Goal: Transaction & Acquisition: Book appointment/travel/reservation

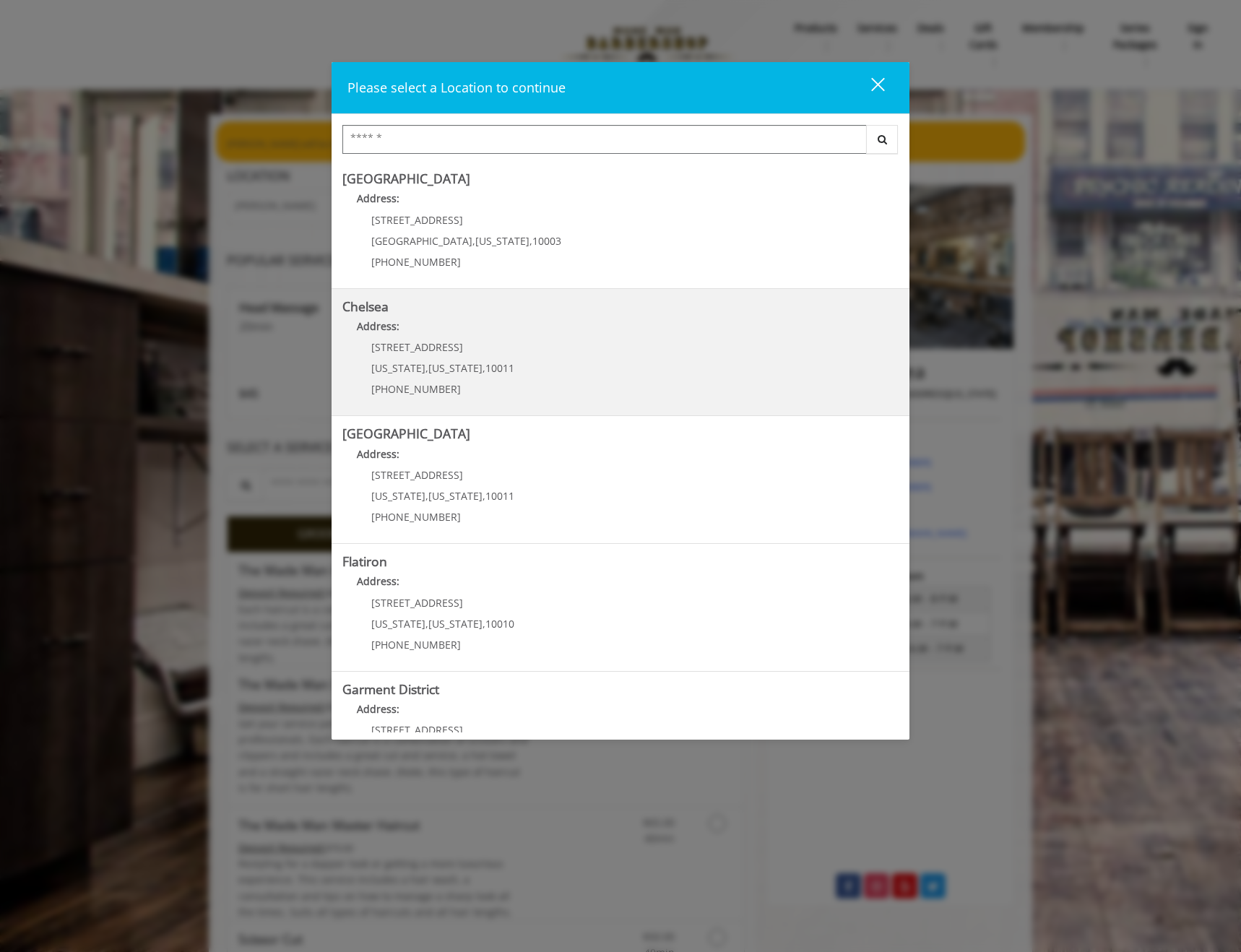
scroll to position [67, 0]
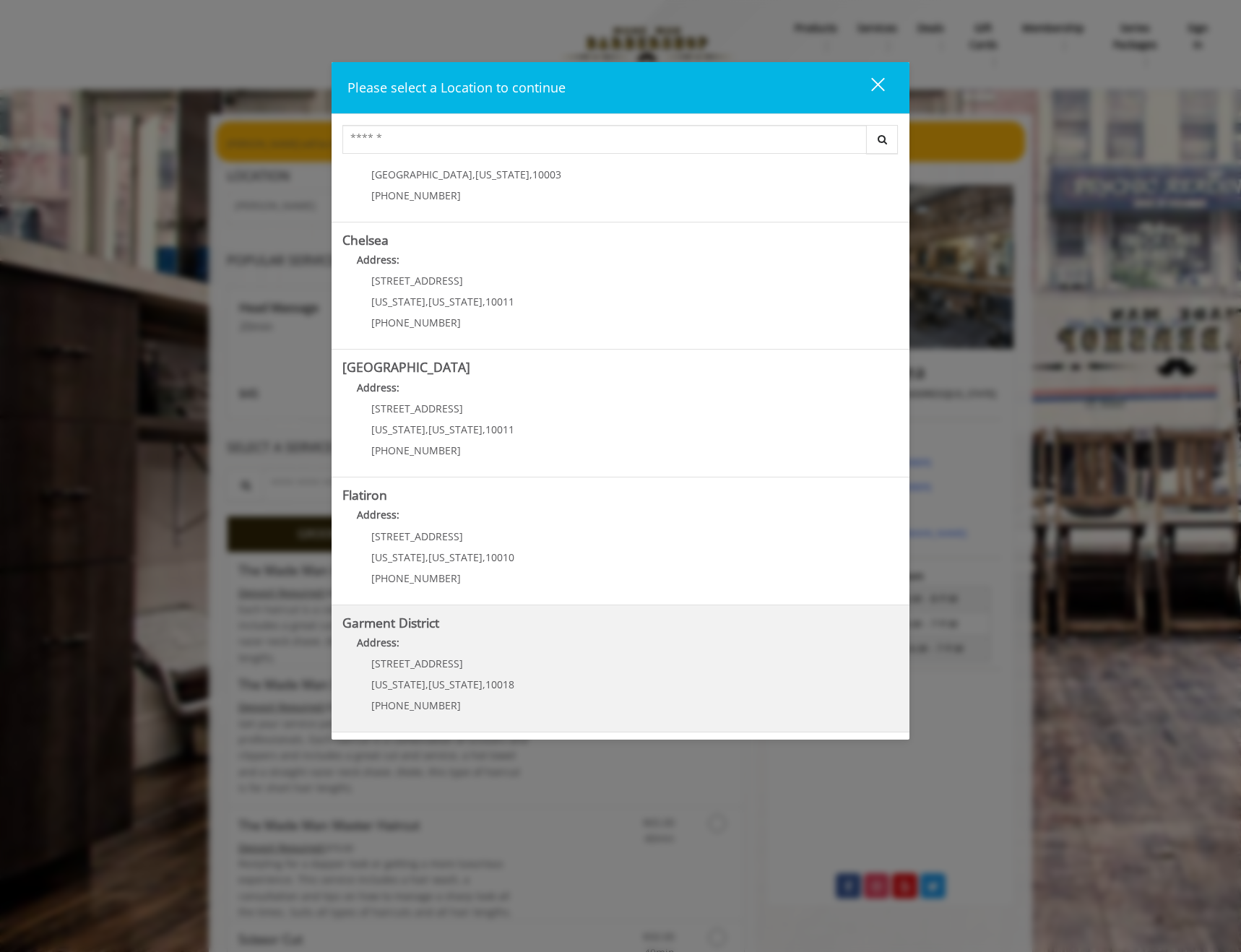
click at [541, 642] on District "Address:" at bounding box center [620, 647] width 557 height 23
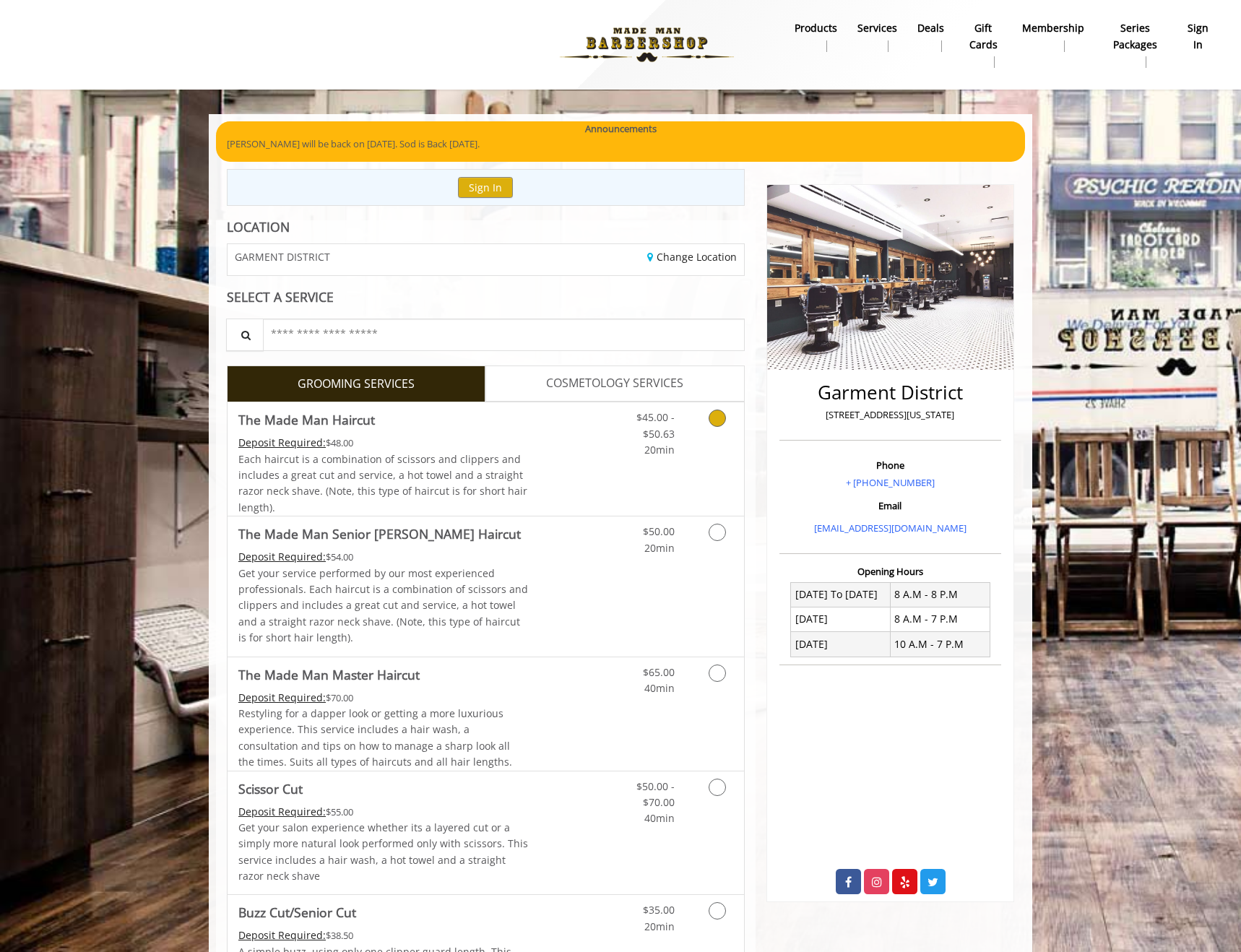
click at [723, 421] on icon "Grooming services" at bounding box center [717, 418] width 18 height 18
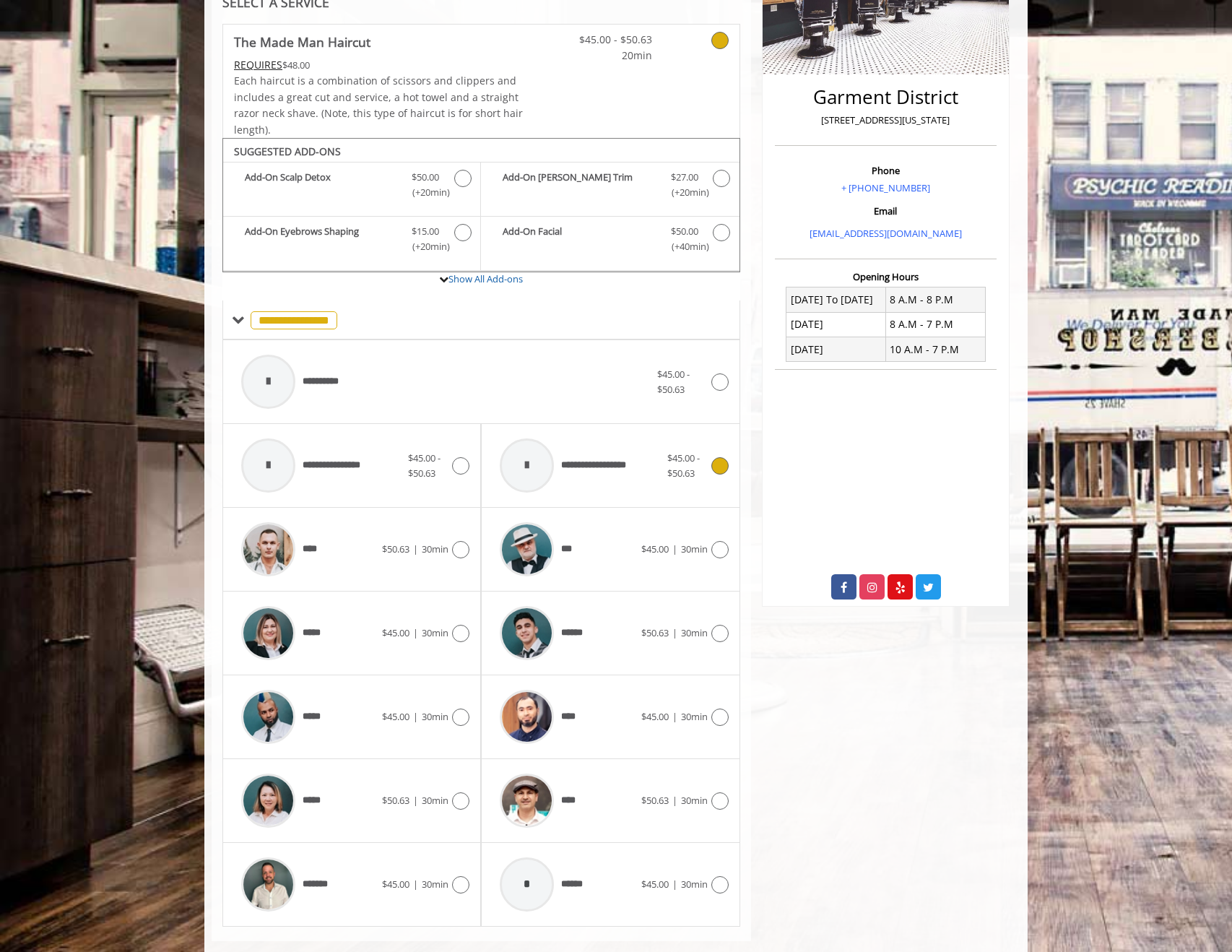
scroll to position [320, 0]
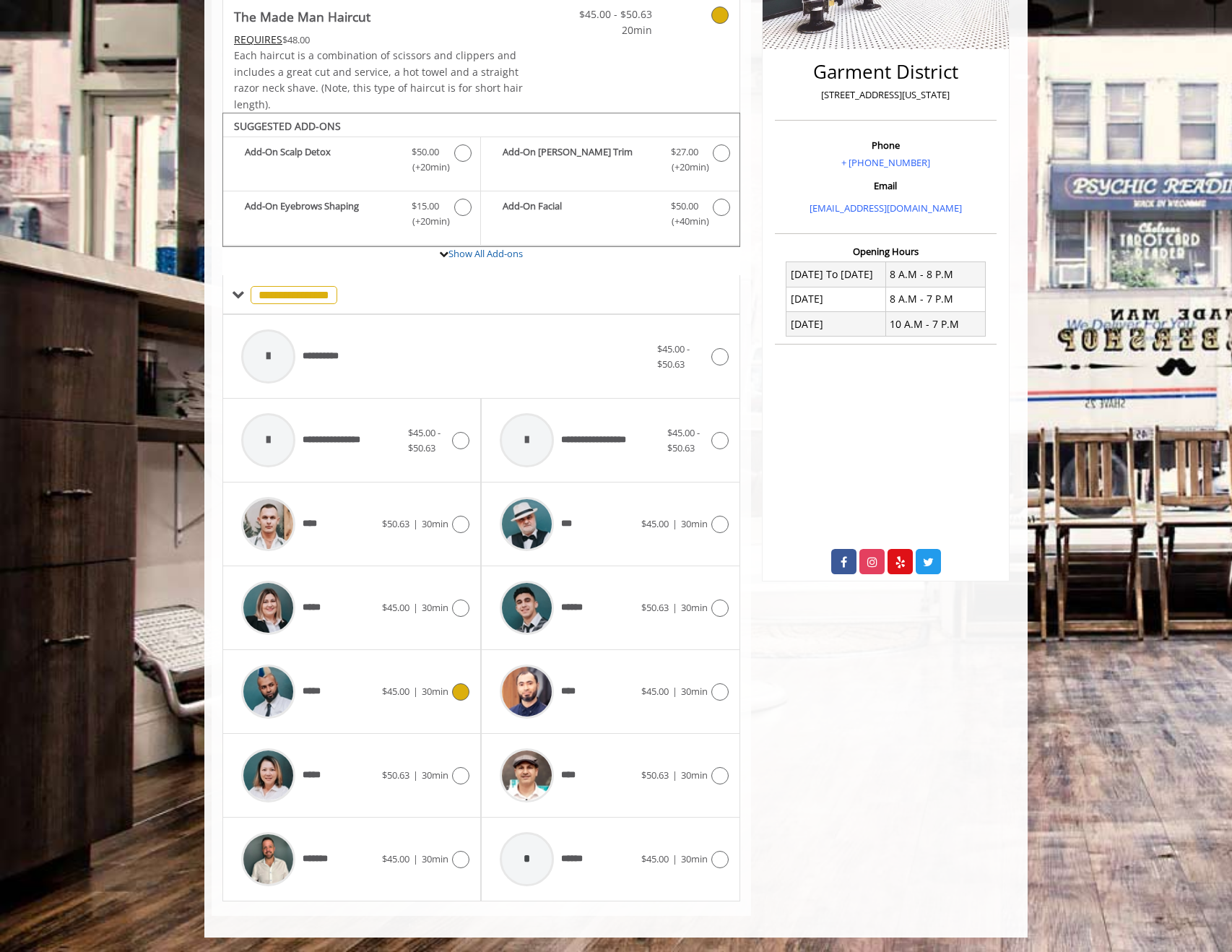
click at [459, 697] on icon at bounding box center [460, 692] width 18 height 18
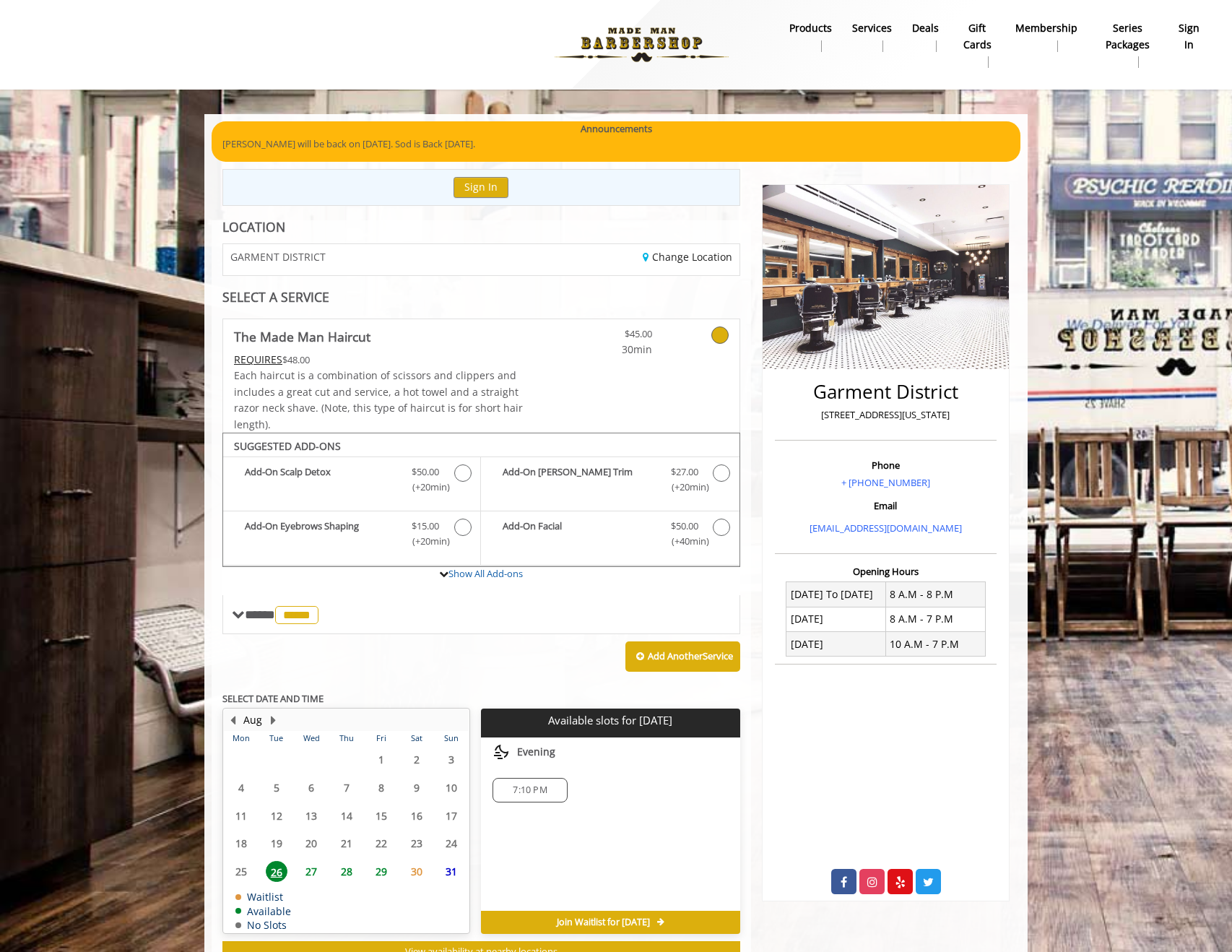
scroll to position [53, 0]
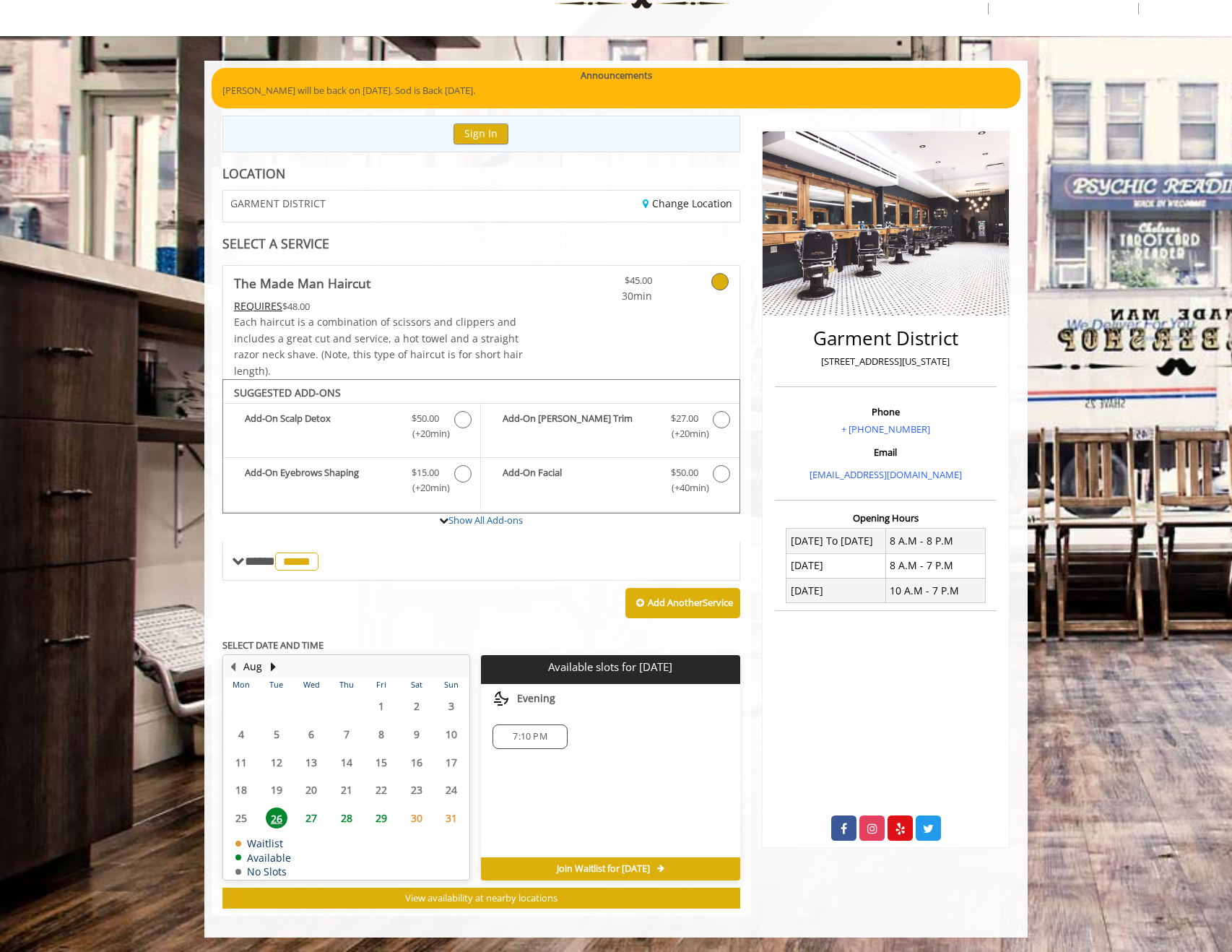
click at [379, 821] on span "29" at bounding box center [381, 818] width 22 height 21
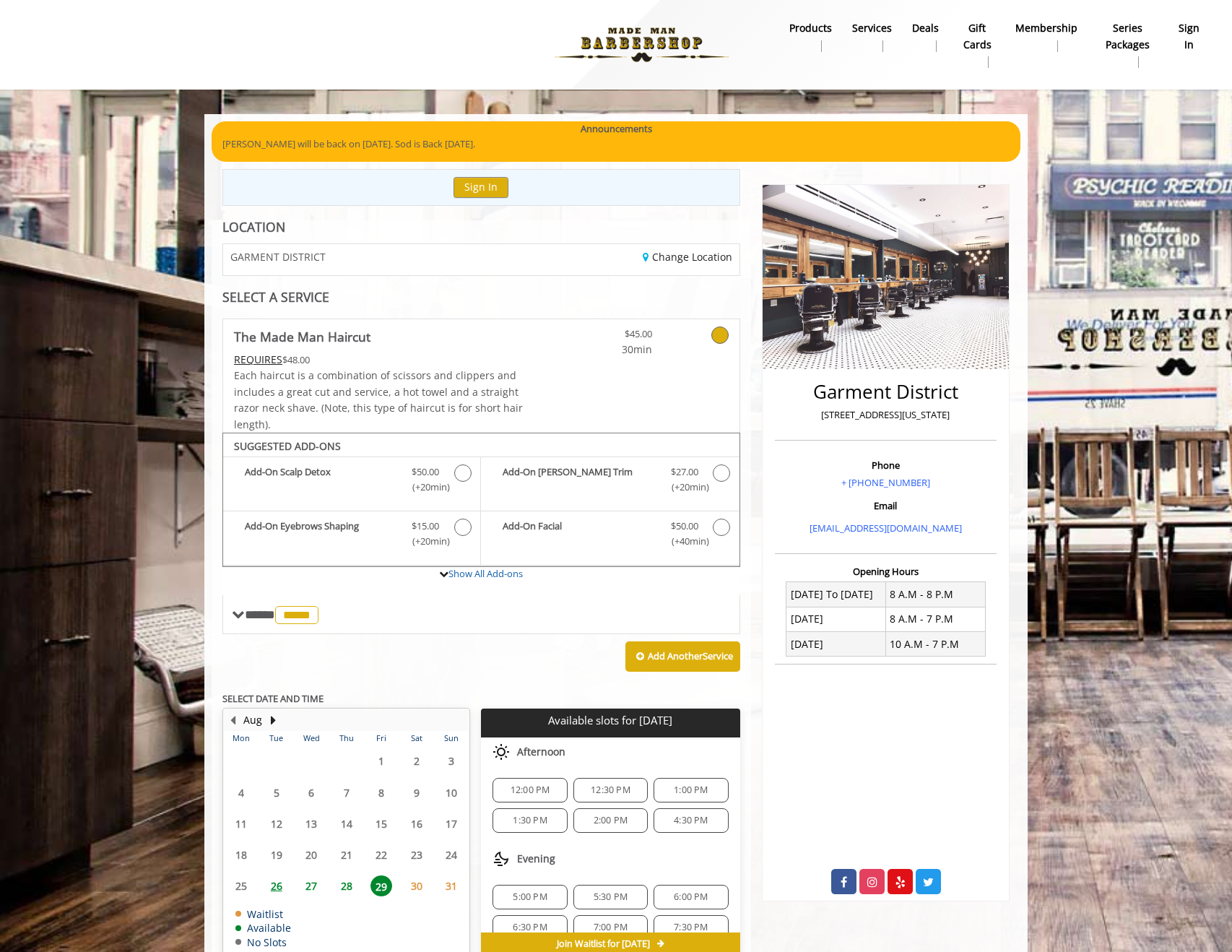
scroll to position [75, 0]
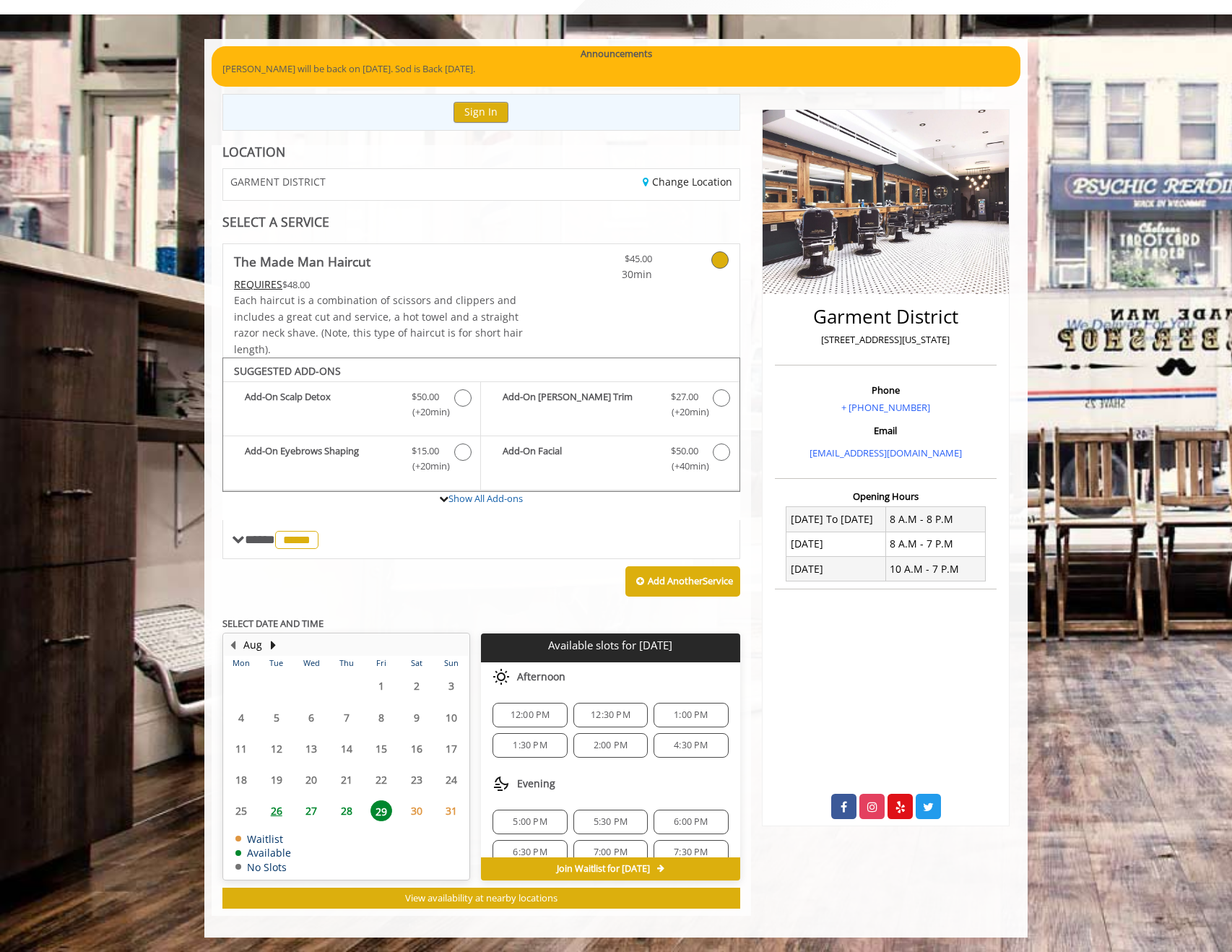
click at [691, 746] on span "4:30 PM" at bounding box center [691, 746] width 34 height 12
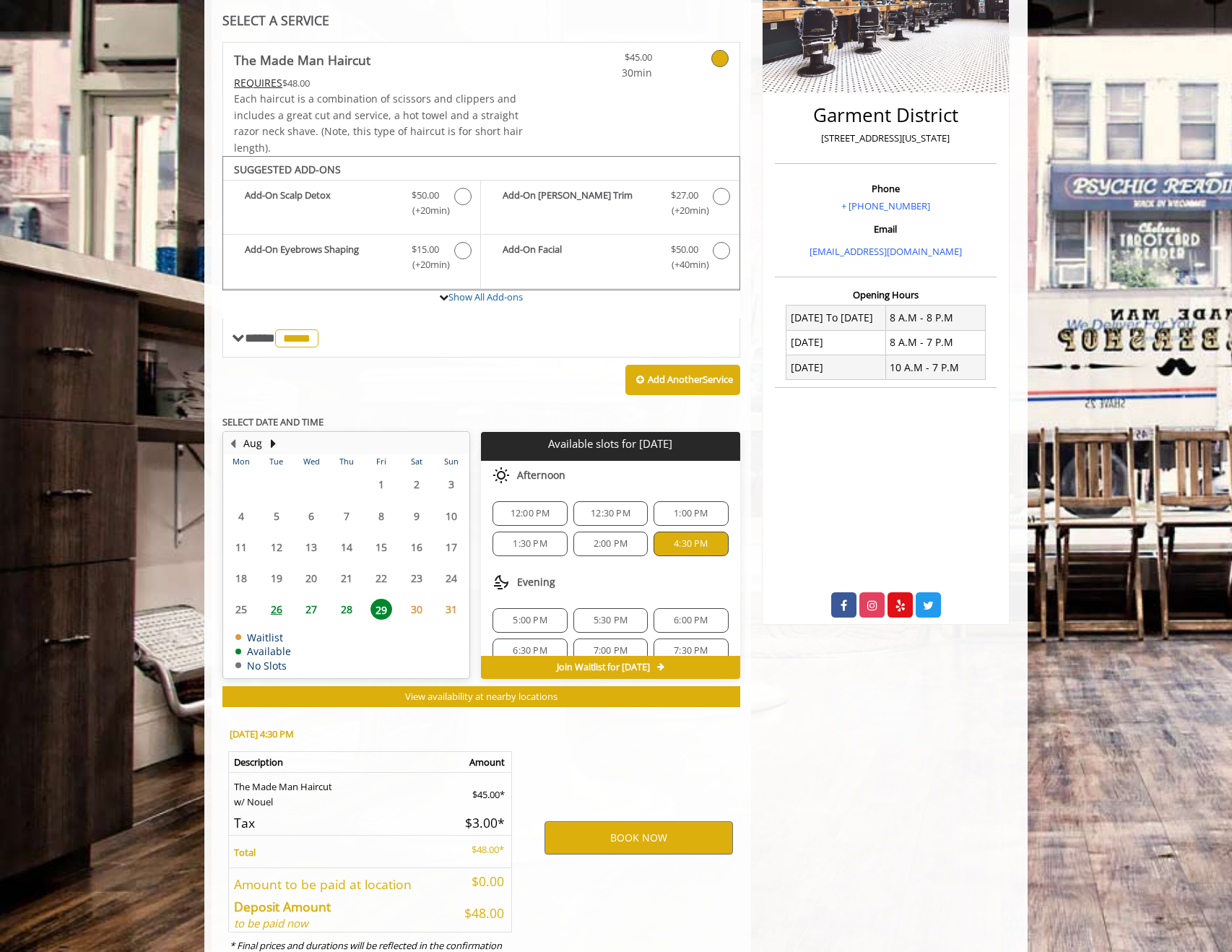
scroll to position [336, 0]
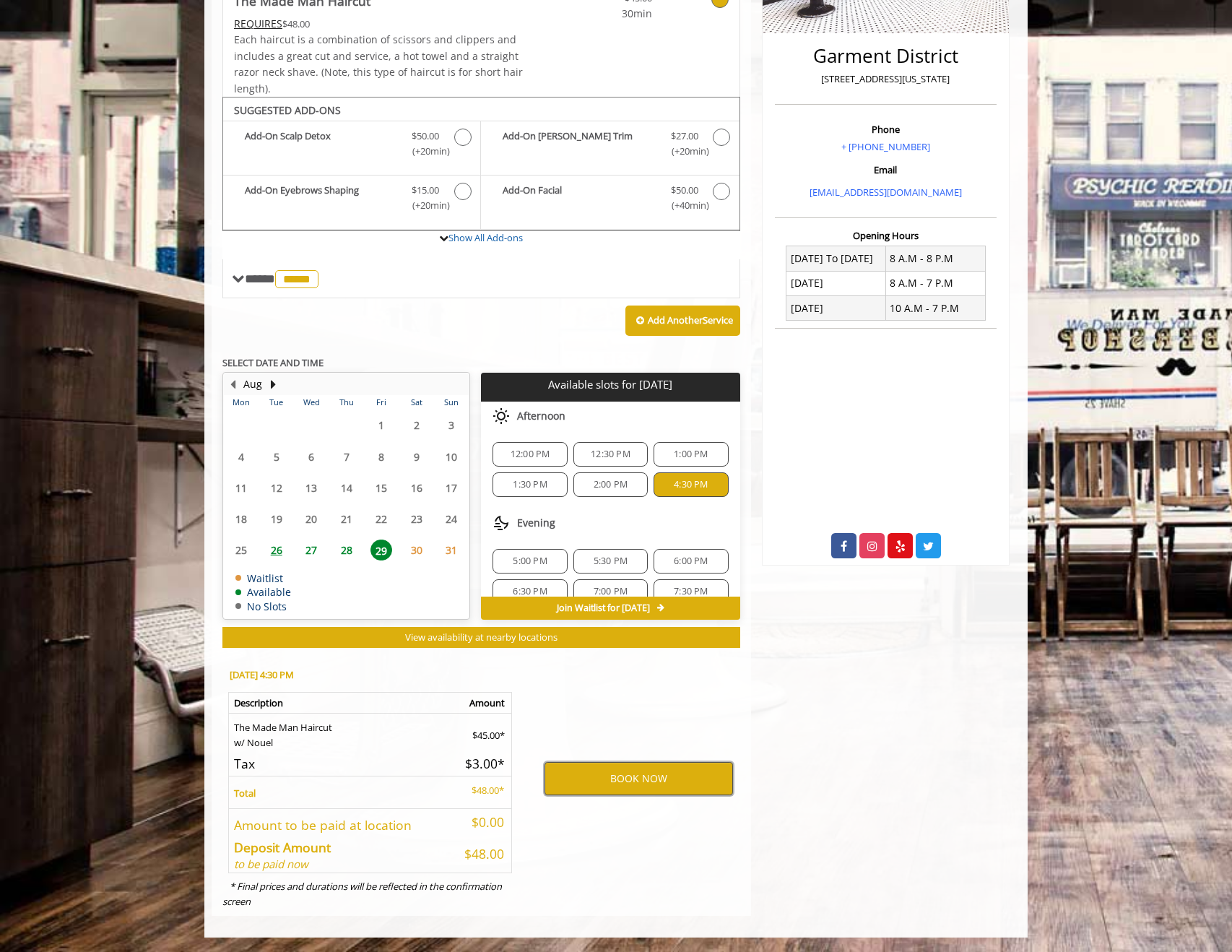
click at [641, 783] on button "BOOK NOW" at bounding box center [639, 778] width 189 height 33
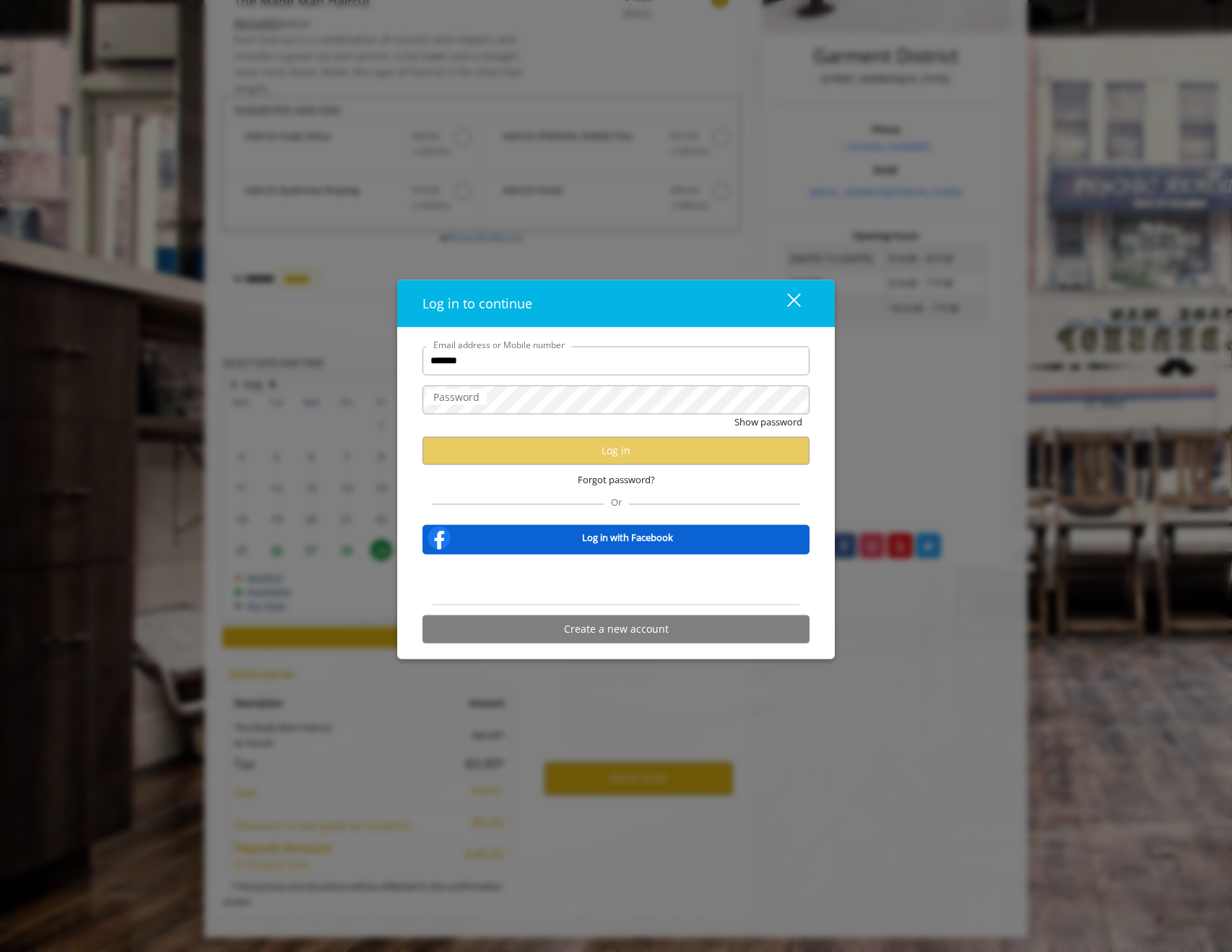
type input "**********"
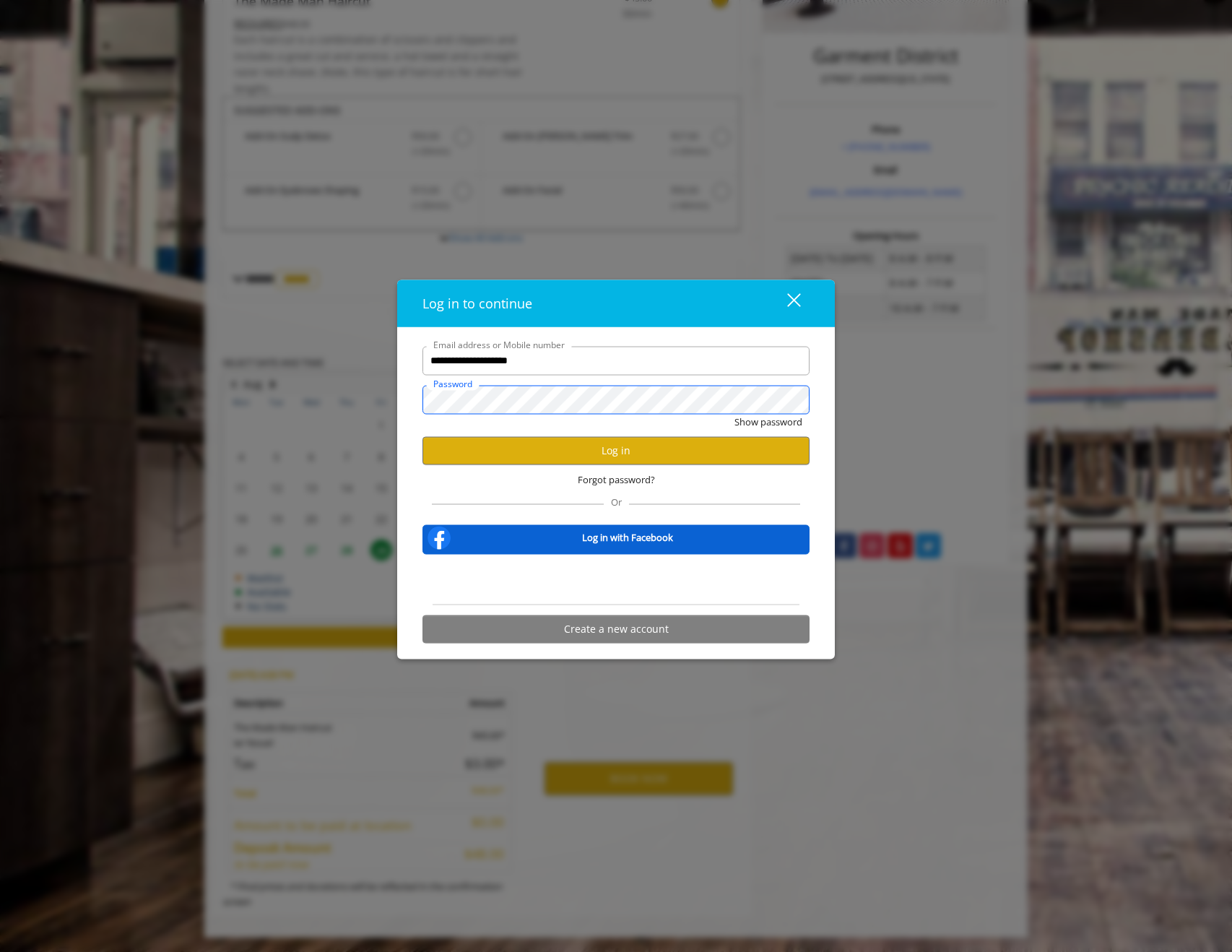
click at [735, 414] on button "Show password" at bounding box center [768, 421] width 68 height 15
click at [569, 449] on button "Log in" at bounding box center [616, 451] width 387 height 28
